Goal: Transaction & Acquisition: Purchase product/service

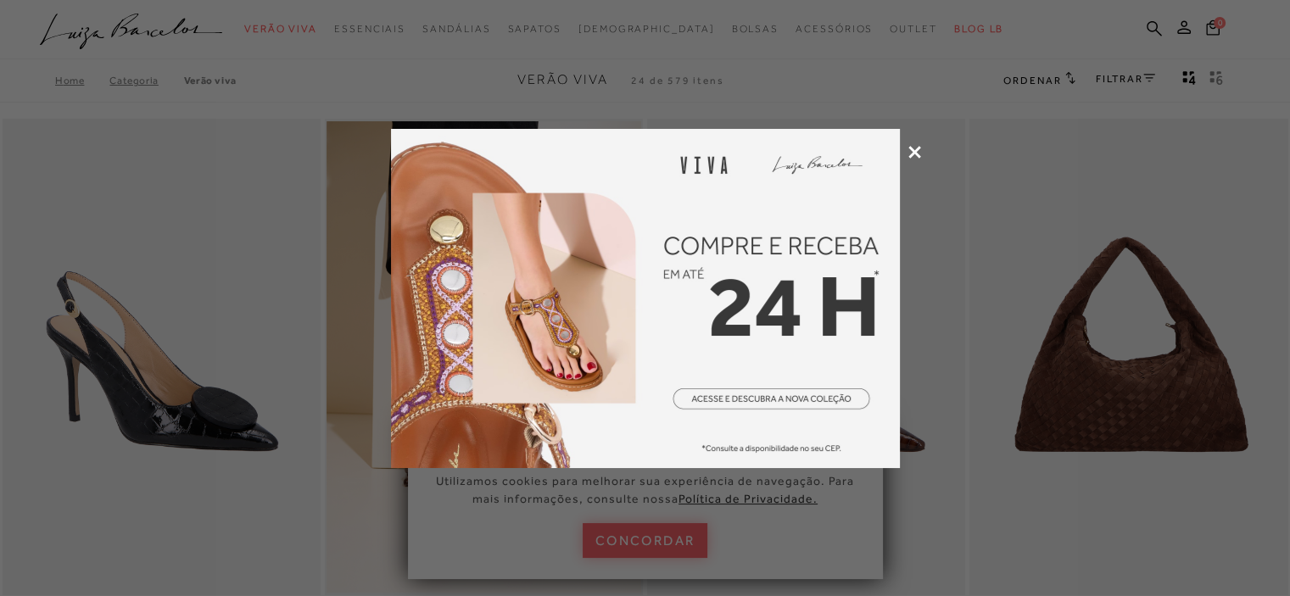
click at [915, 148] on icon at bounding box center [914, 152] width 13 height 13
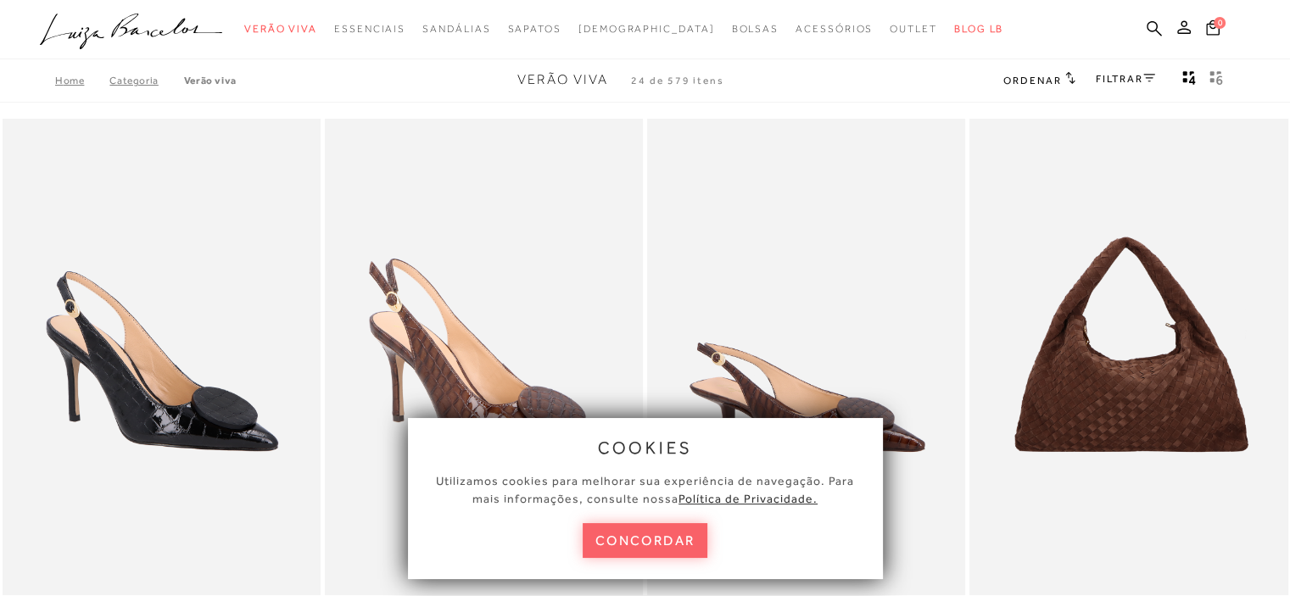
click at [631, 542] on button "concordar" at bounding box center [646, 540] width 126 height 35
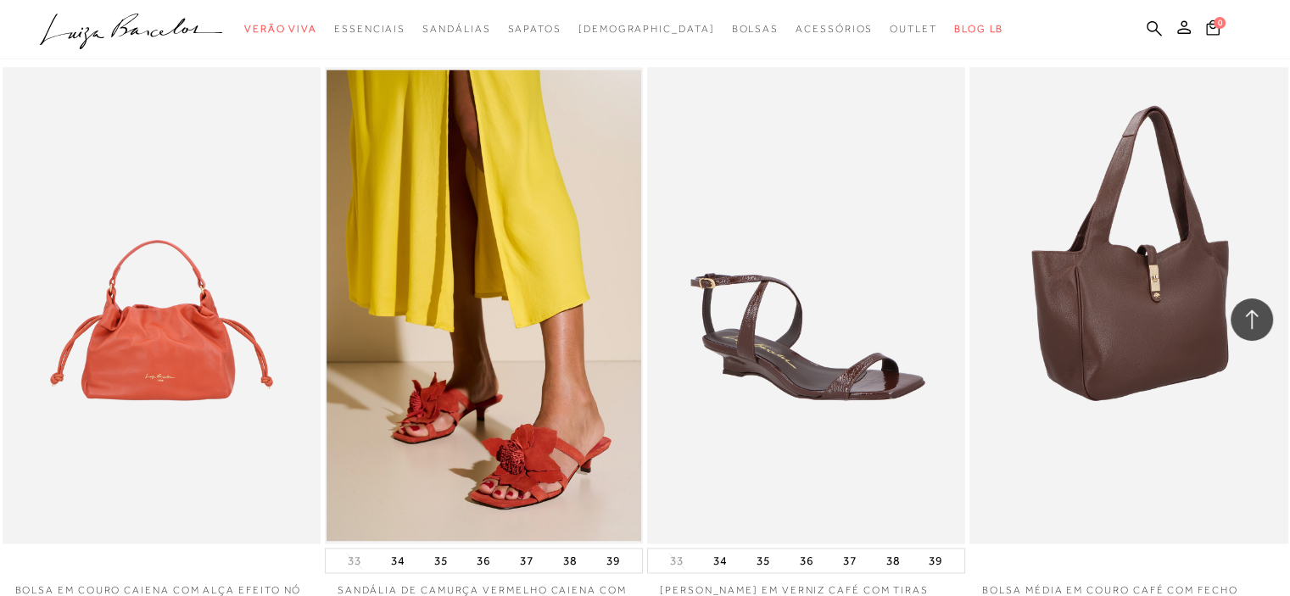
scroll to position [2431, 0]
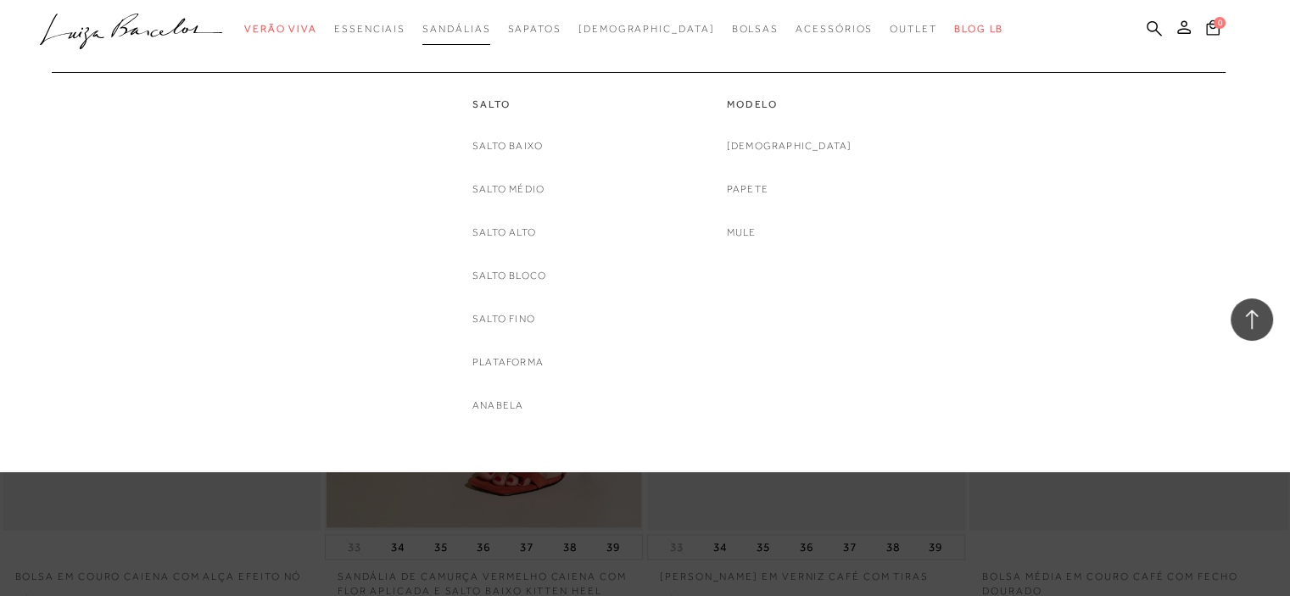
click at [490, 42] on link "Sandálias" at bounding box center [456, 29] width 68 height 31
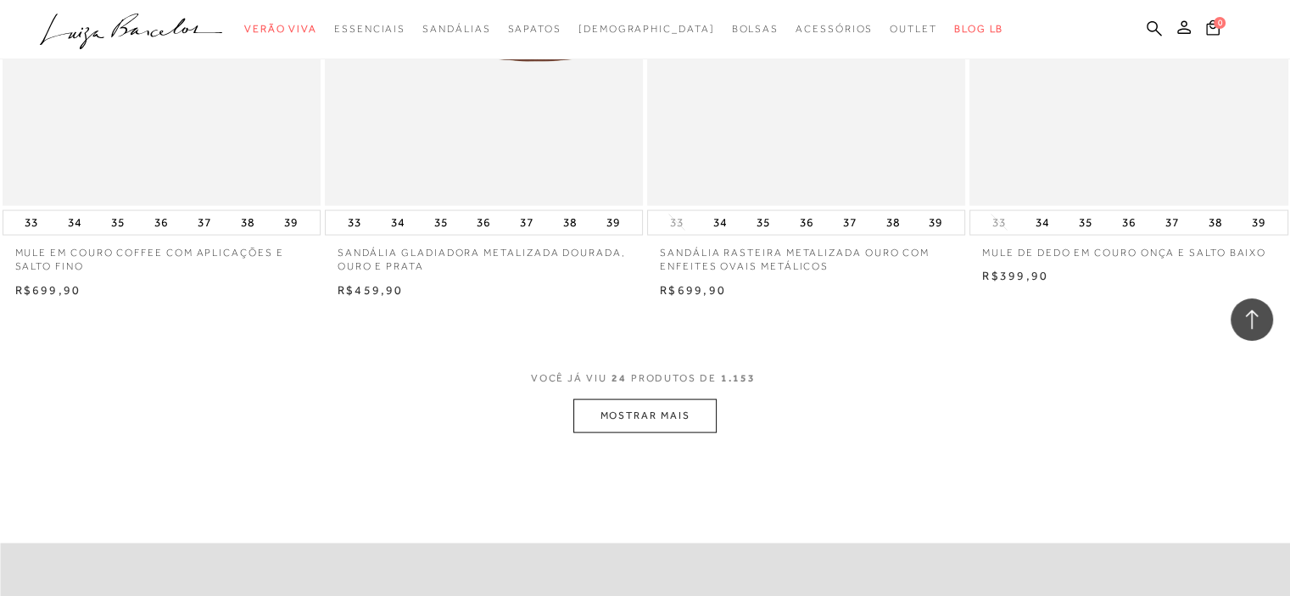
scroll to position [3336, 0]
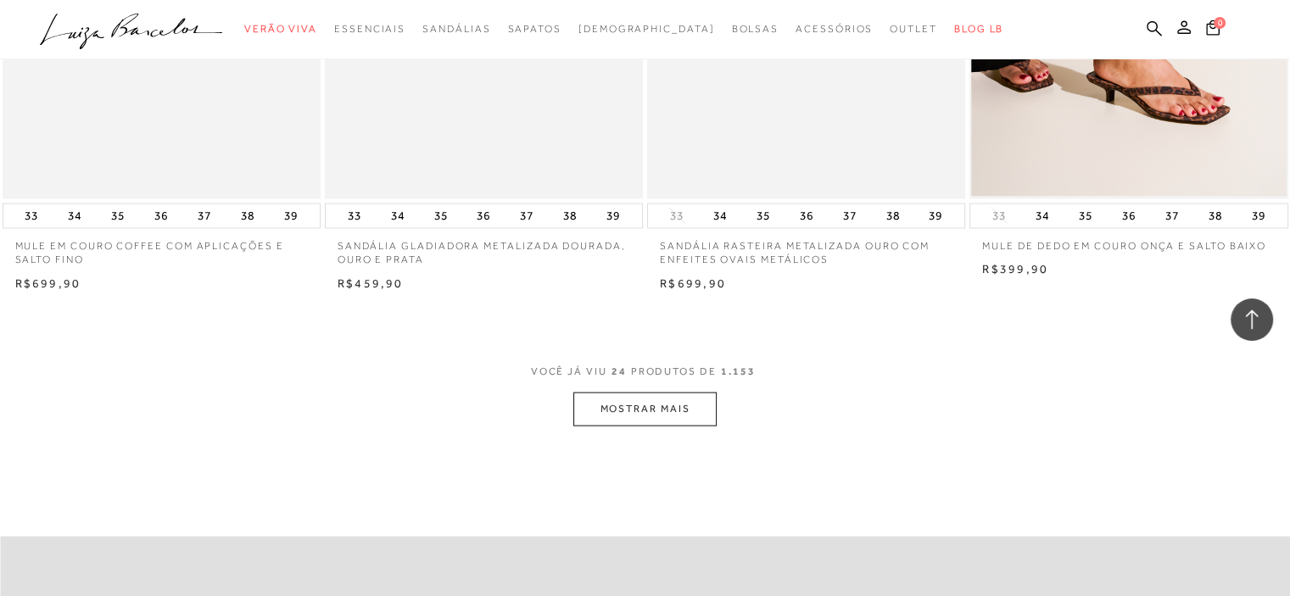
click at [625, 401] on button "MOSTRAR MAIS" at bounding box center [644, 409] width 142 height 33
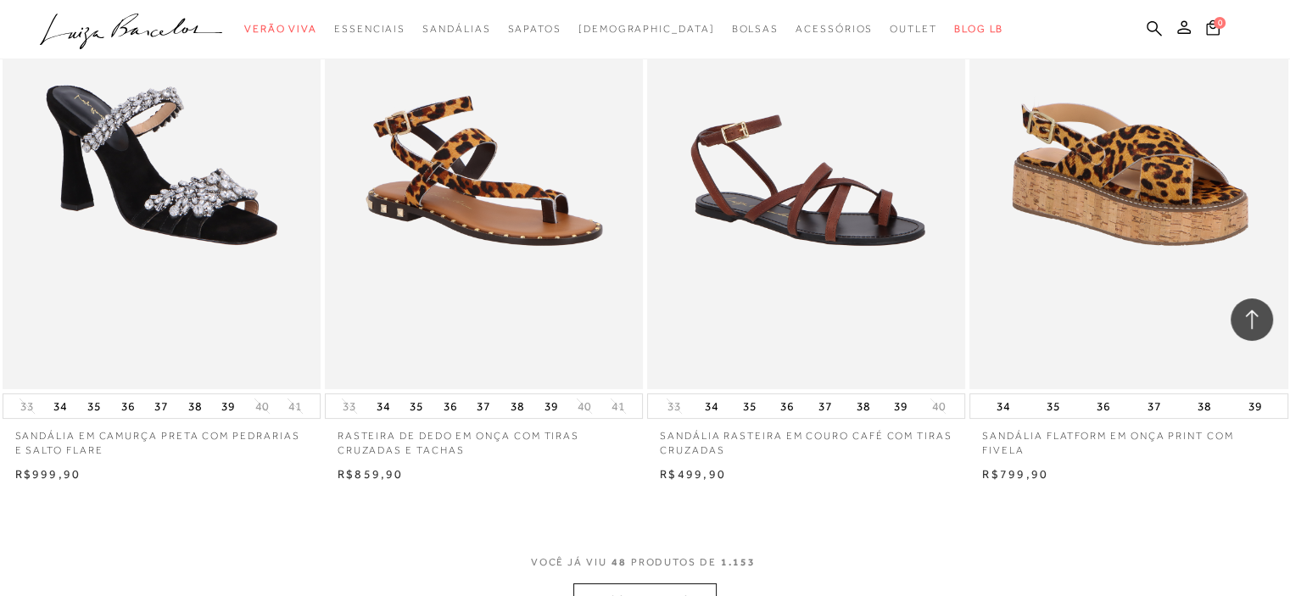
scroll to position [6898, 0]
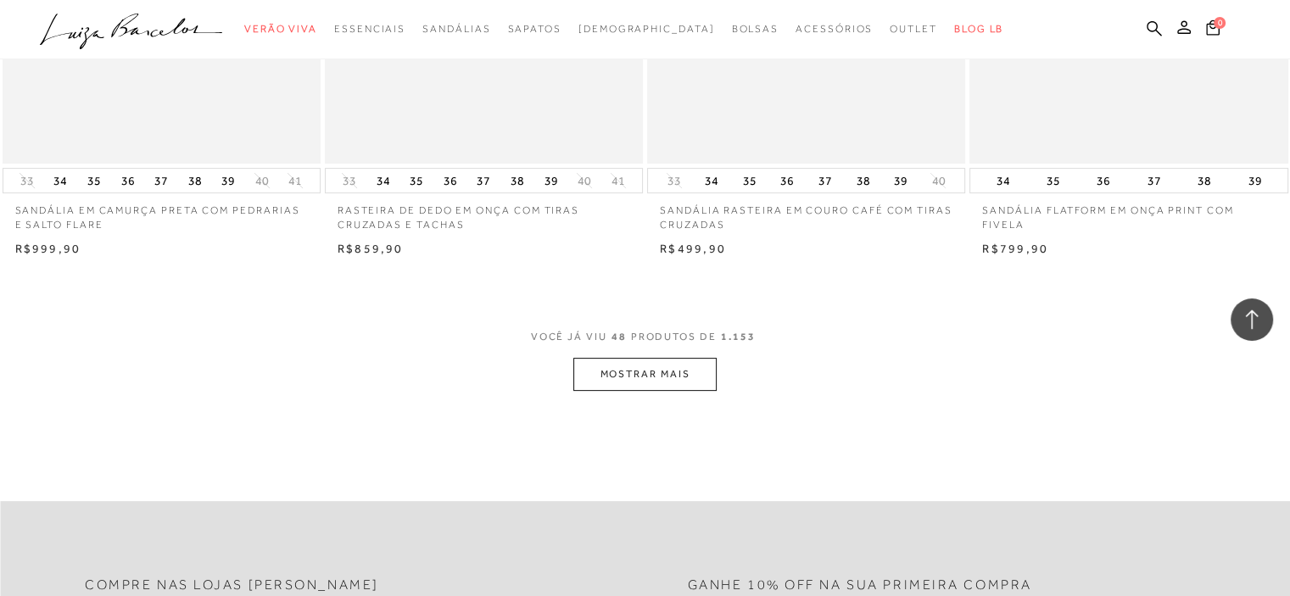
click at [603, 378] on button "MOSTRAR MAIS" at bounding box center [644, 374] width 142 height 33
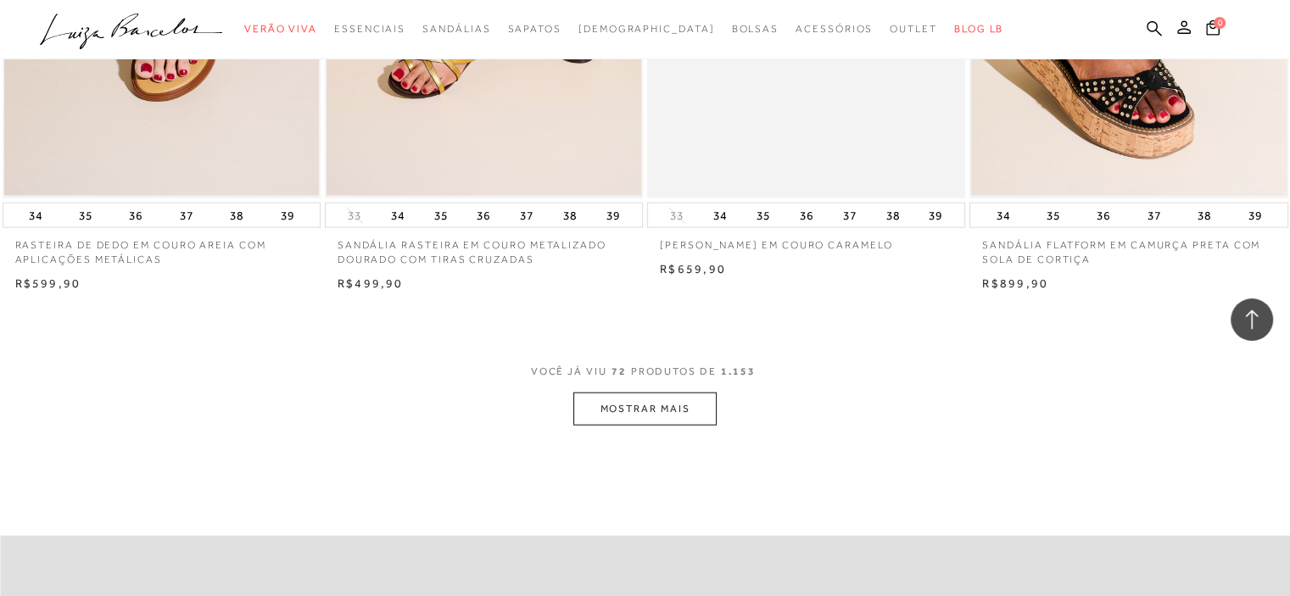
scroll to position [10405, 0]
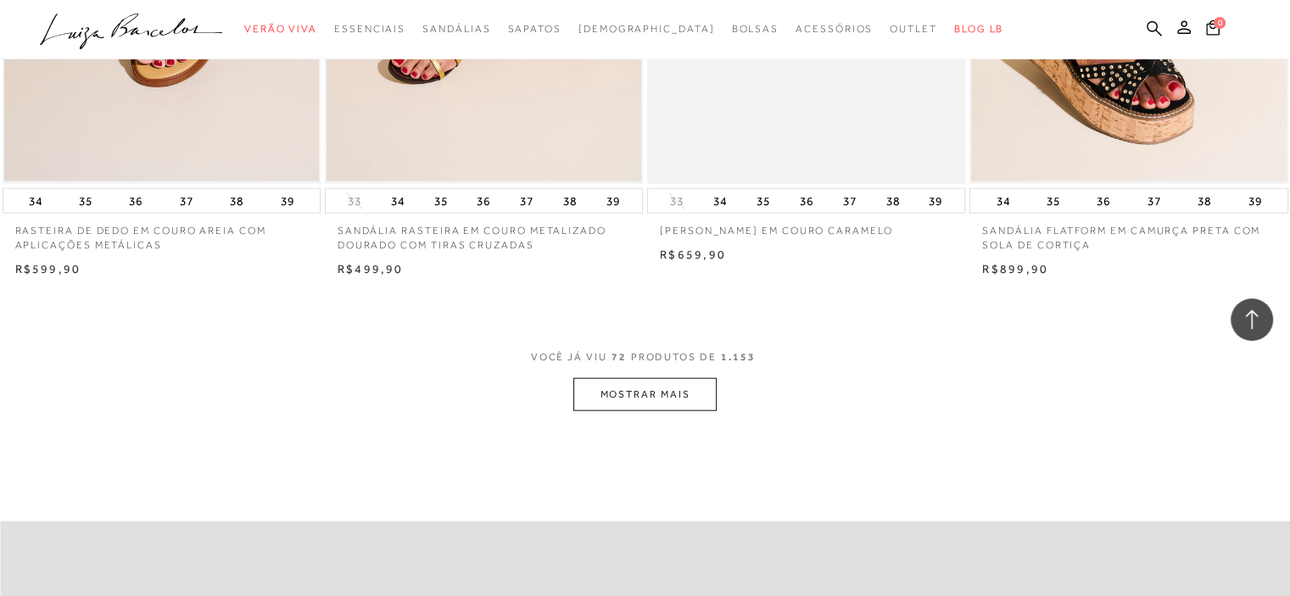
click at [622, 402] on button "MOSTRAR MAIS" at bounding box center [644, 394] width 142 height 33
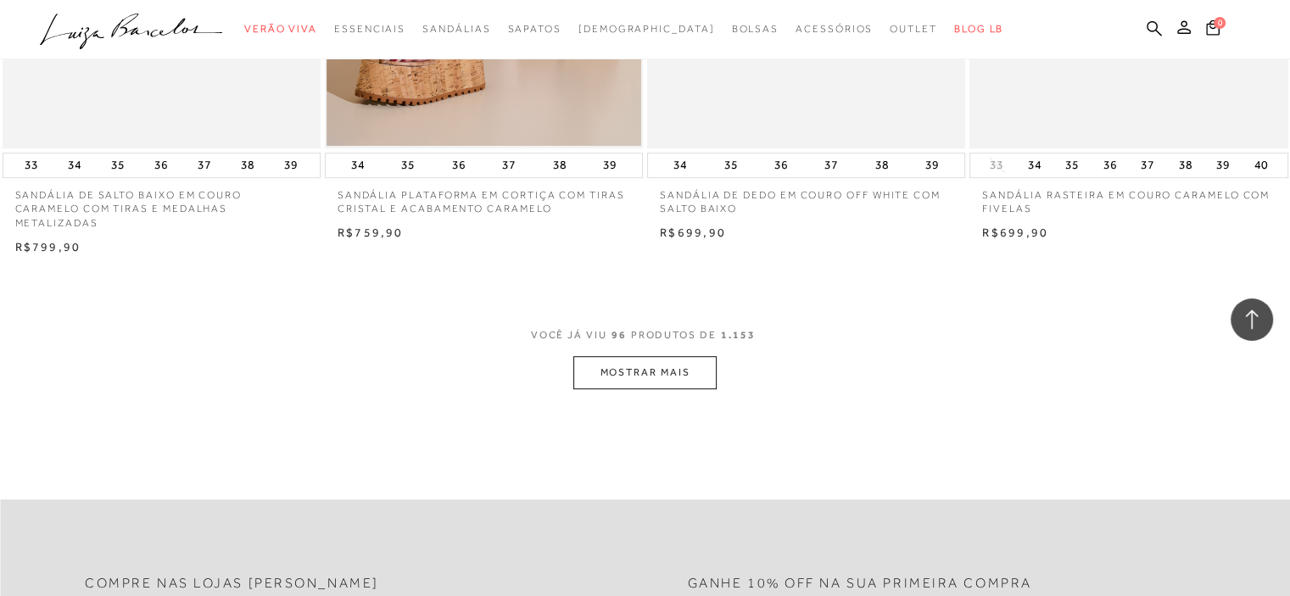
scroll to position [14137, 0]
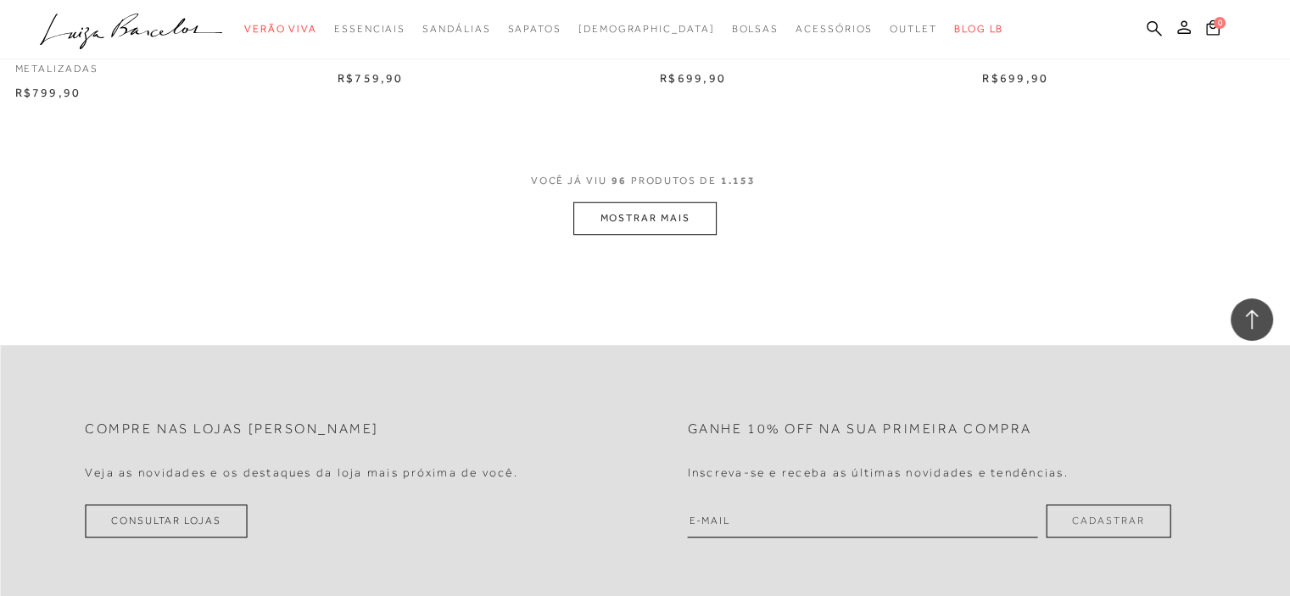
click at [611, 216] on button "MOSTRAR MAIS" at bounding box center [644, 218] width 142 height 33
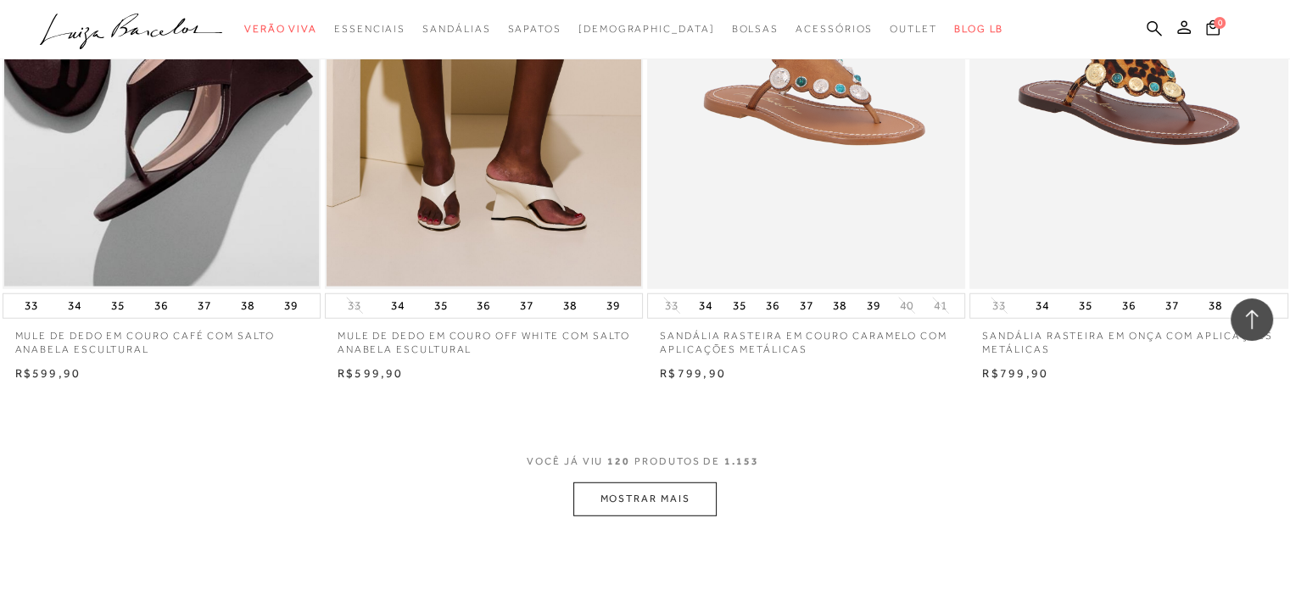
scroll to position [17472, 0]
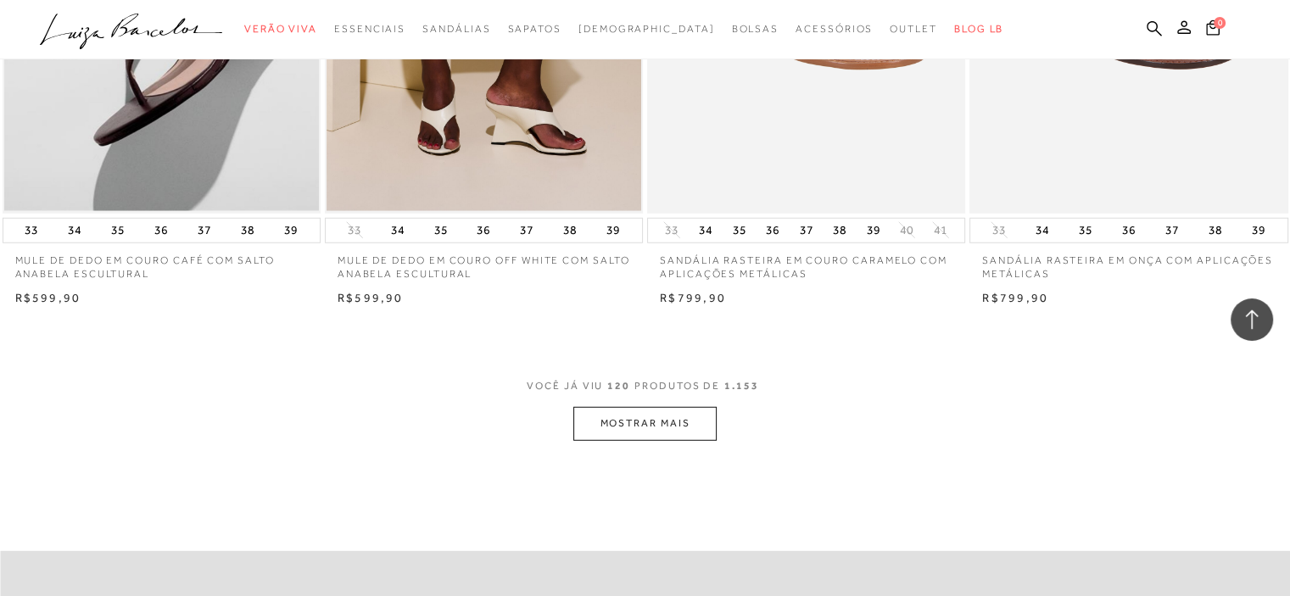
click at [641, 433] on button "MOSTRAR MAIS" at bounding box center [644, 423] width 142 height 33
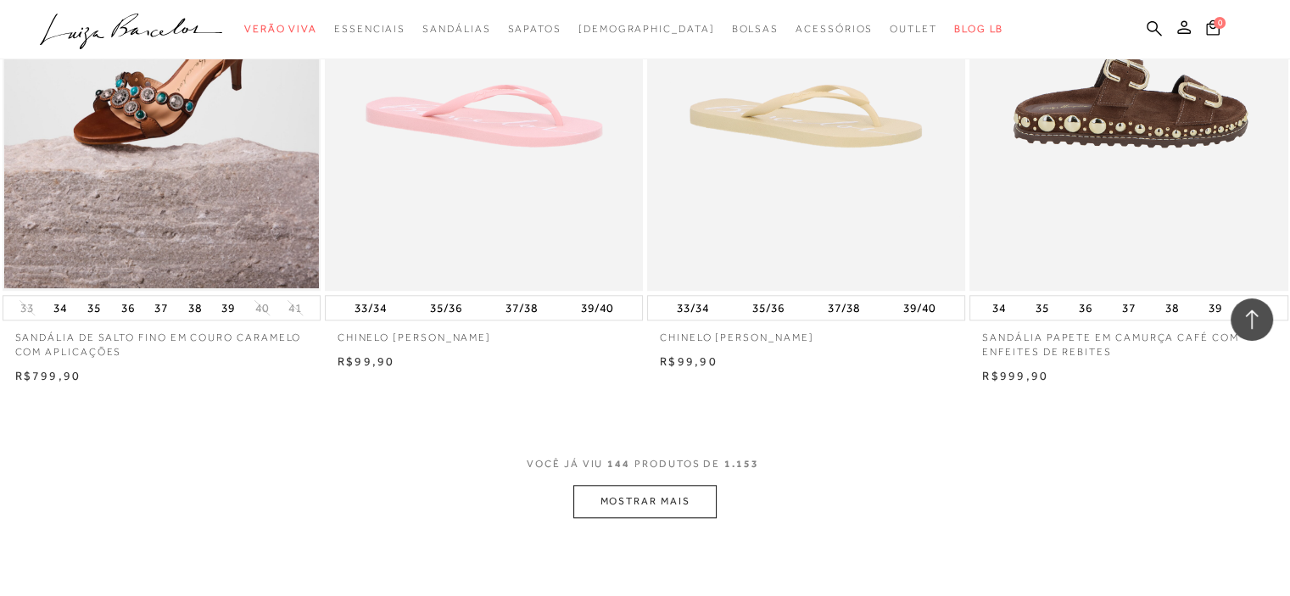
scroll to position [21035, 0]
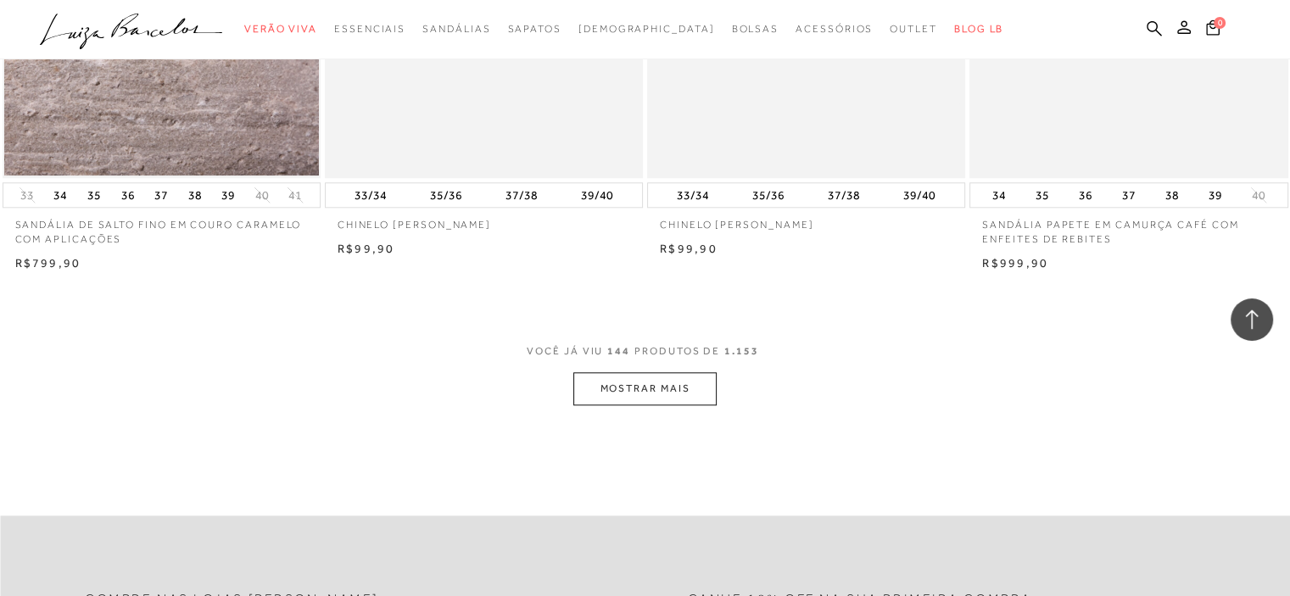
click at [628, 391] on button "MOSTRAR MAIS" at bounding box center [644, 388] width 142 height 33
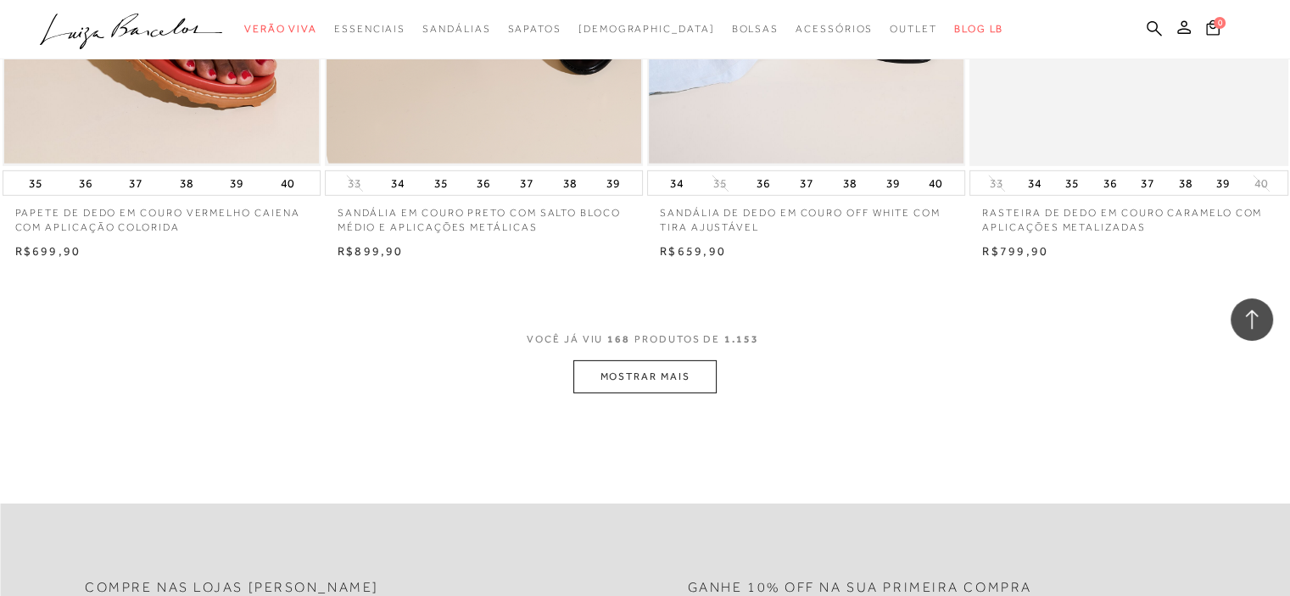
scroll to position [24597, 0]
